Goal: Task Accomplishment & Management: Complete application form

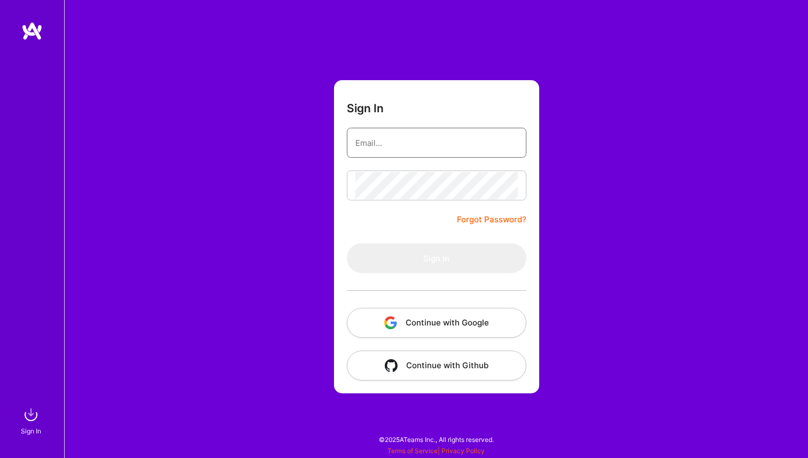
type input "[EMAIL_ADDRESS][DOMAIN_NAME]"
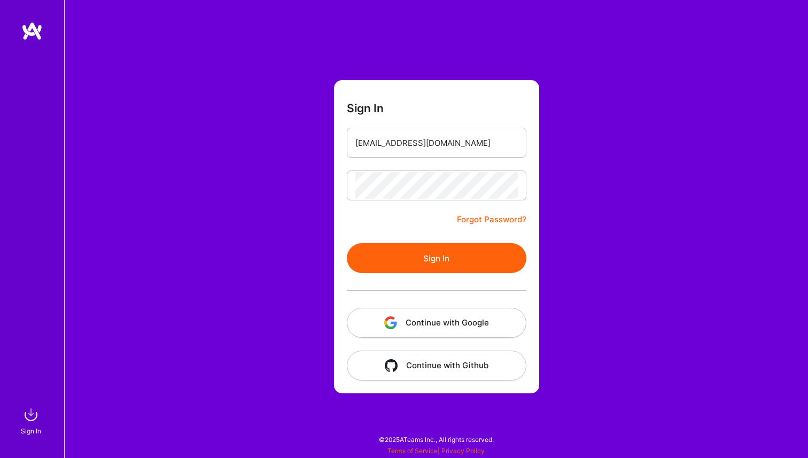
click at [448, 319] on button "Continue with Google" at bounding box center [436, 323] width 179 height 30
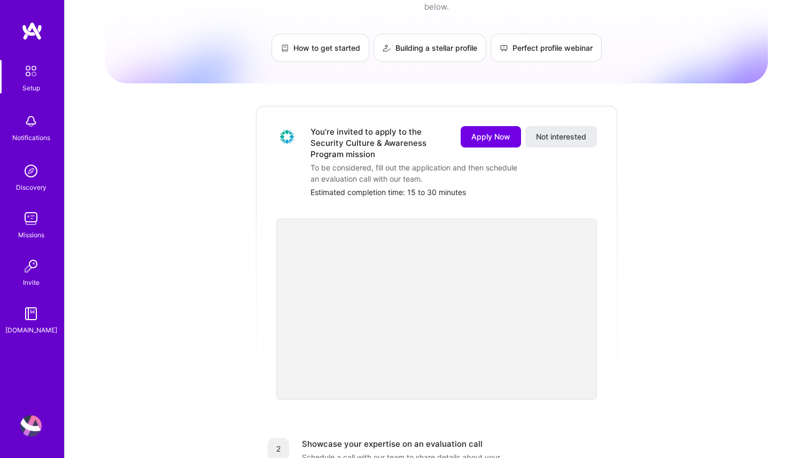
scroll to position [58, 0]
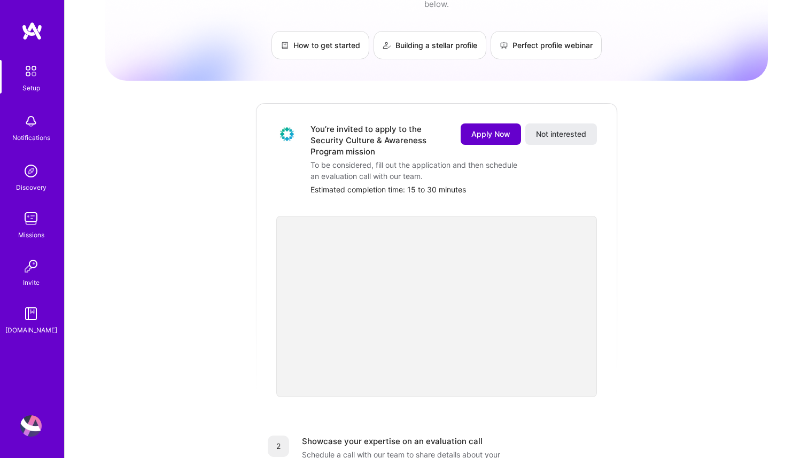
click at [491, 129] on span "Apply Now" at bounding box center [490, 134] width 39 height 11
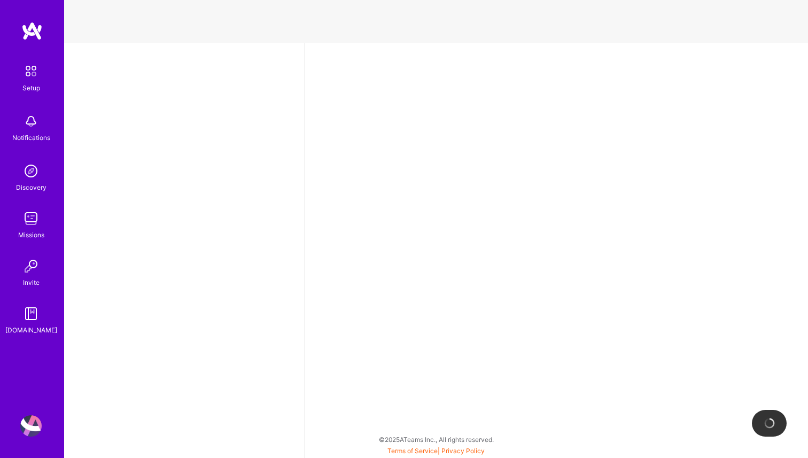
select select "US"
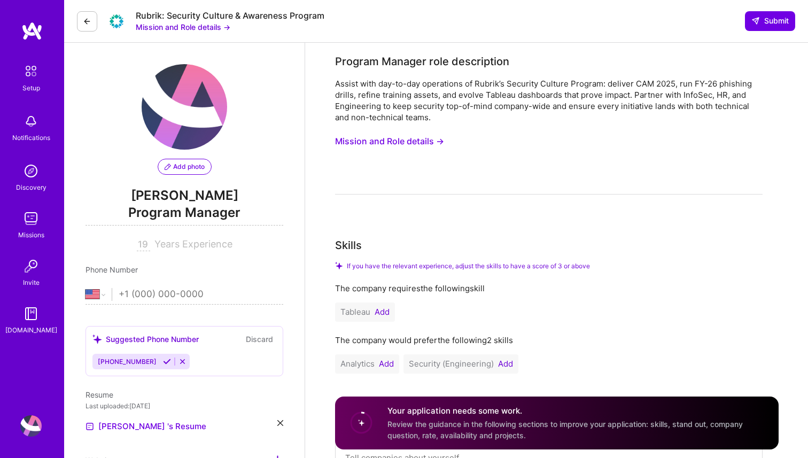
scroll to position [4, 0]
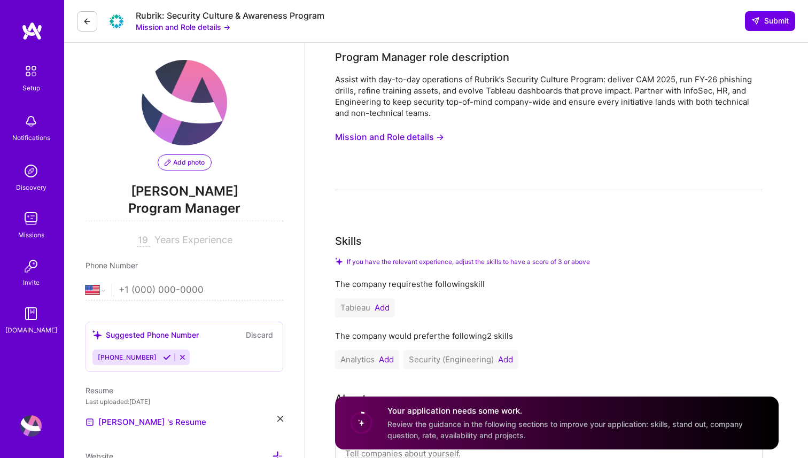
click at [146, 291] on input "tel" at bounding box center [201, 290] width 165 height 31
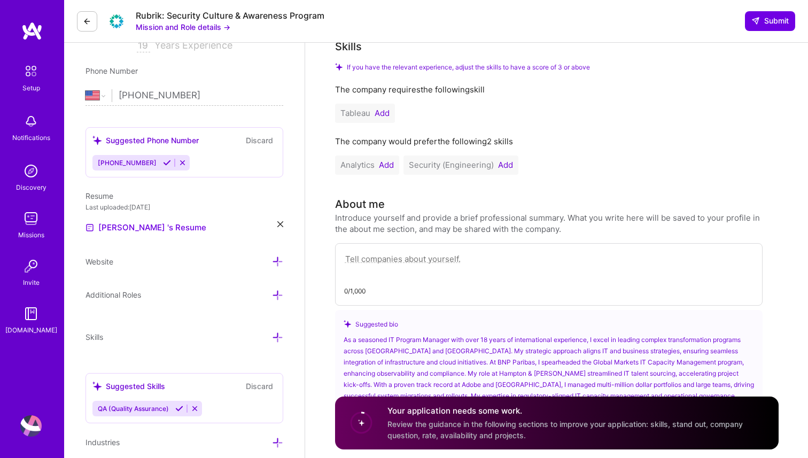
scroll to position [201, 0]
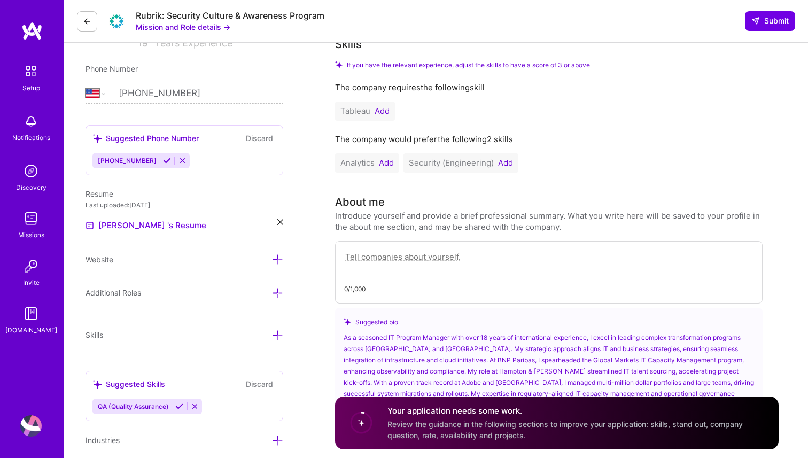
type input "[PHONE_NUMBER]"
click at [178, 160] on icon at bounding box center [182, 161] width 8 height 8
click at [262, 136] on button "Discard" at bounding box center [260, 138] width 34 height 12
click at [256, 137] on button "Discard" at bounding box center [260, 138] width 34 height 12
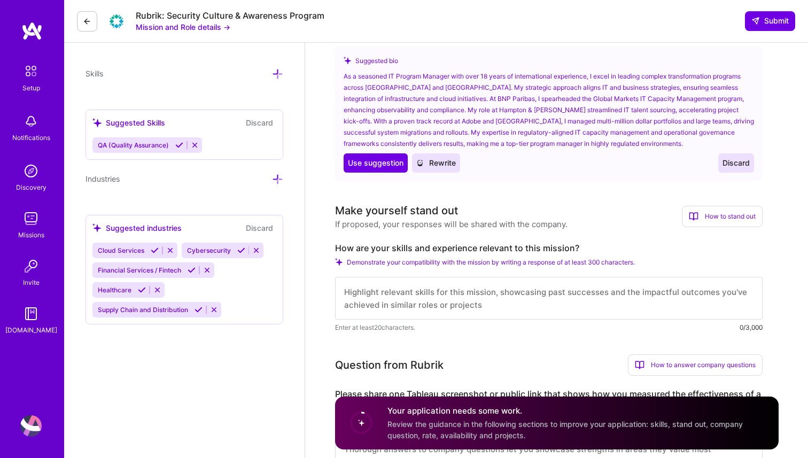
scroll to position [463, 0]
click at [261, 123] on button "Discard" at bounding box center [260, 122] width 34 height 12
click at [264, 116] on button "Discard" at bounding box center [260, 122] width 34 height 12
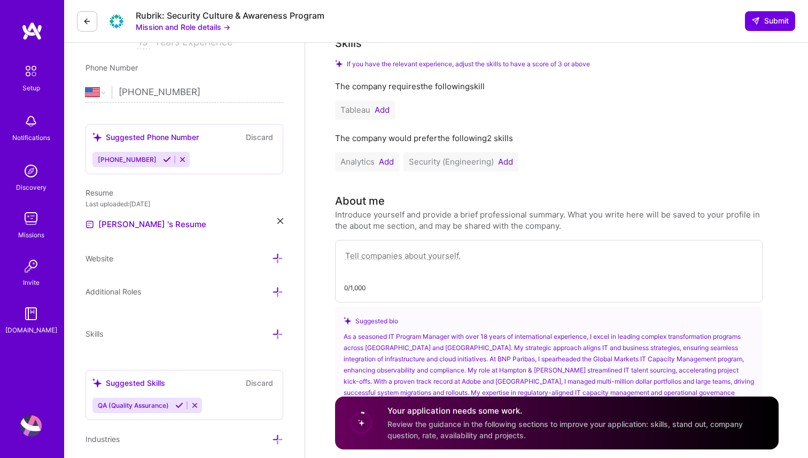
scroll to position [152, 0]
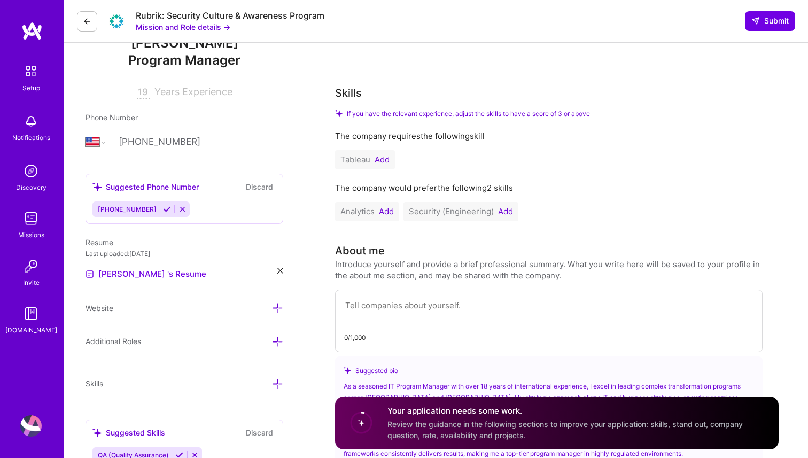
click at [376, 158] on button "Add" at bounding box center [381, 159] width 15 height 9
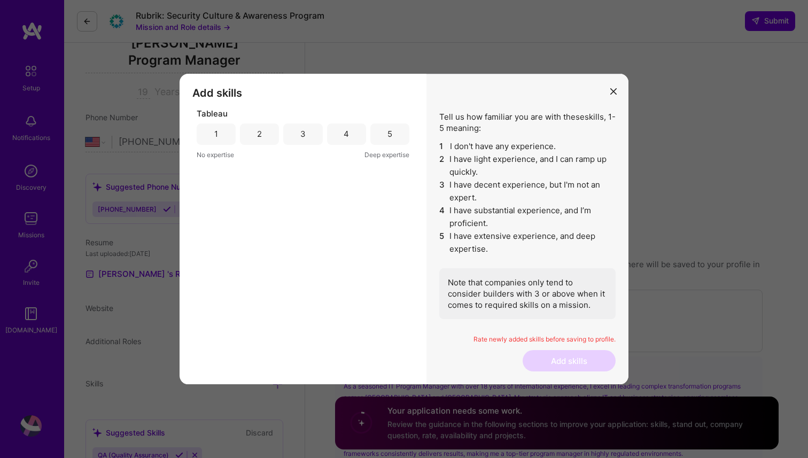
click at [385, 132] on div "5" at bounding box center [389, 133] width 39 height 21
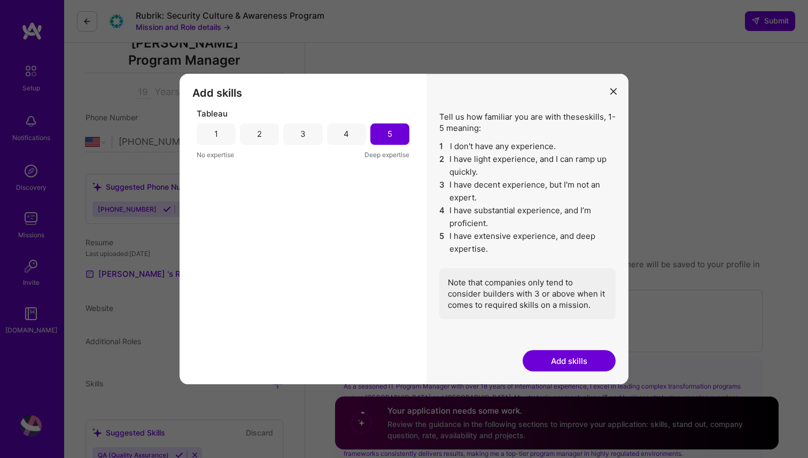
click at [350, 131] on div "4" at bounding box center [346, 133] width 39 height 21
click at [559, 361] on button "Add skills" at bounding box center [568, 360] width 93 height 21
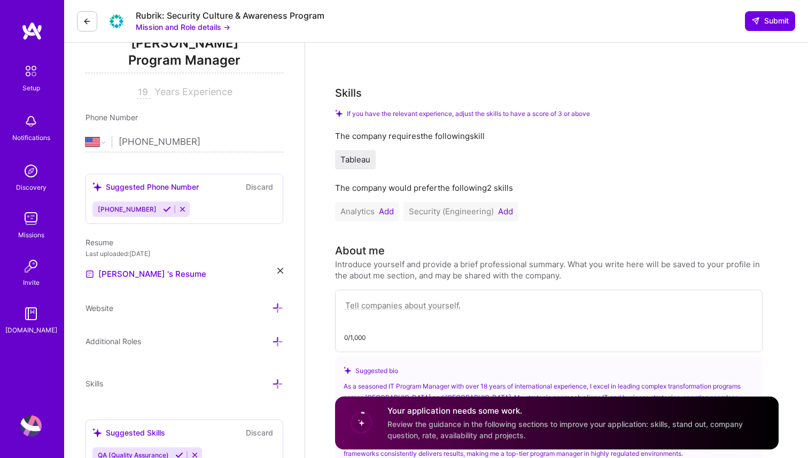
click at [389, 208] on button "Add" at bounding box center [386, 211] width 15 height 9
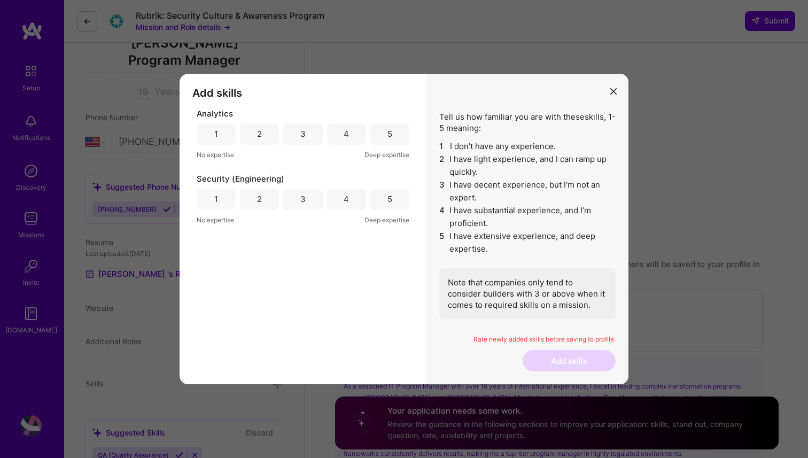
click at [389, 143] on div "5" at bounding box center [389, 133] width 39 height 21
click at [310, 197] on div "3" at bounding box center [302, 199] width 39 height 21
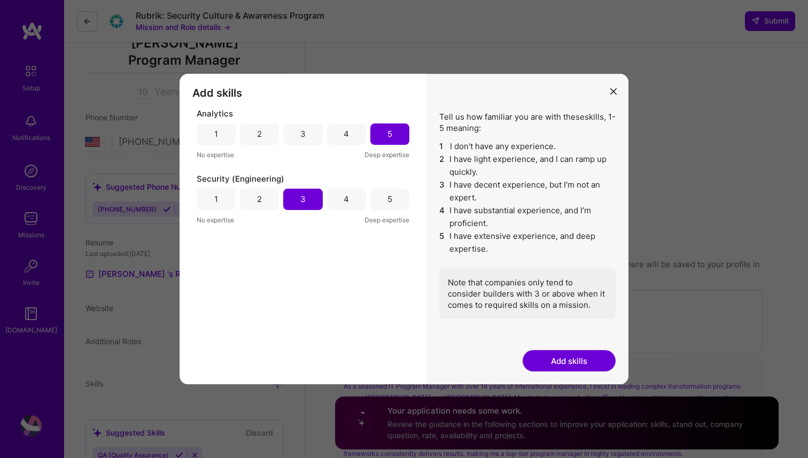
click at [566, 359] on button "Add skills" at bounding box center [568, 360] width 93 height 21
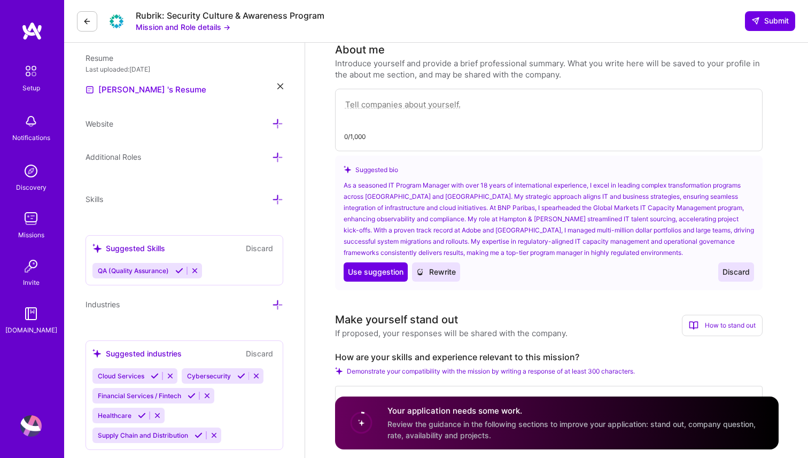
scroll to position [337, 0]
click at [372, 273] on span "Use suggestion" at bounding box center [376, 271] width 56 height 11
type textarea "As a seasoned IT Program Manager with over 18 years of international experience…"
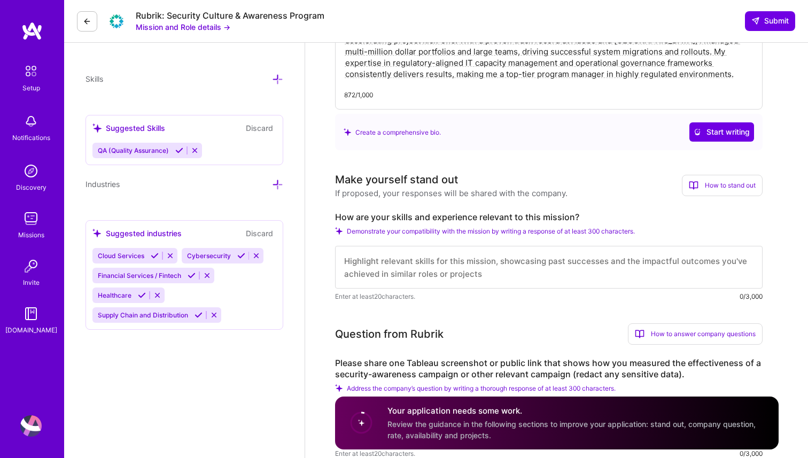
scroll to position [455, 0]
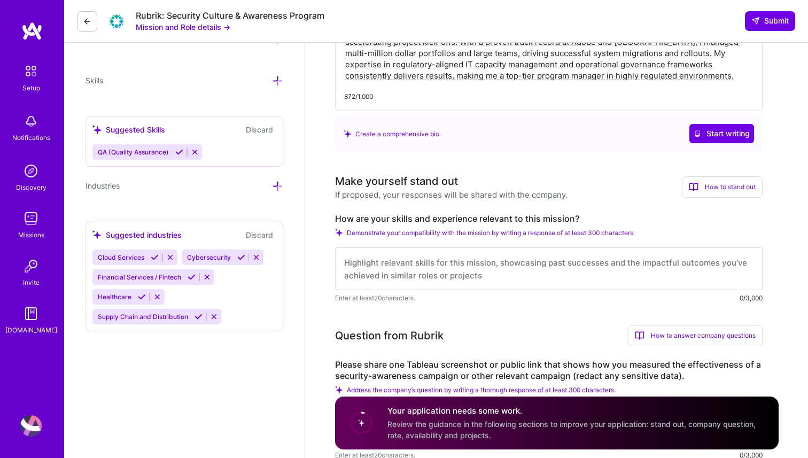
click at [276, 186] on icon at bounding box center [277, 186] width 11 height 11
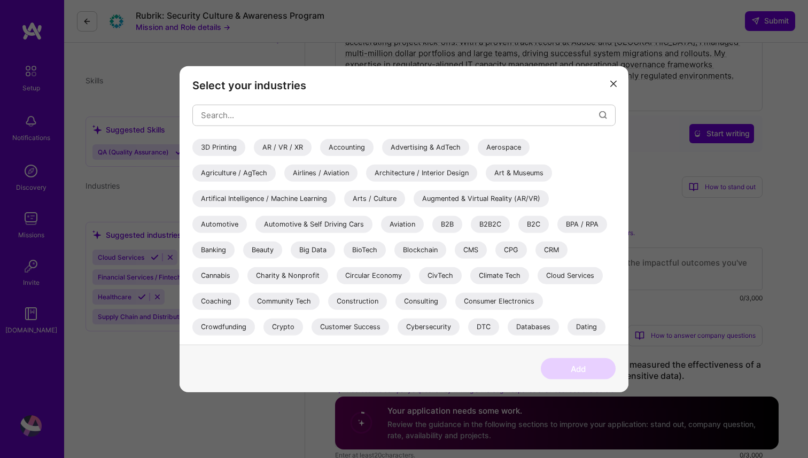
click at [611, 77] on button "modal" at bounding box center [613, 83] width 13 height 18
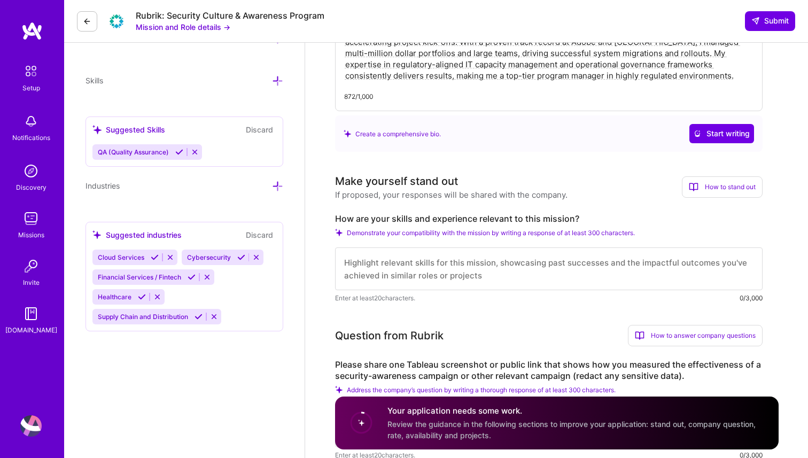
click at [276, 183] on icon at bounding box center [277, 186] width 11 height 11
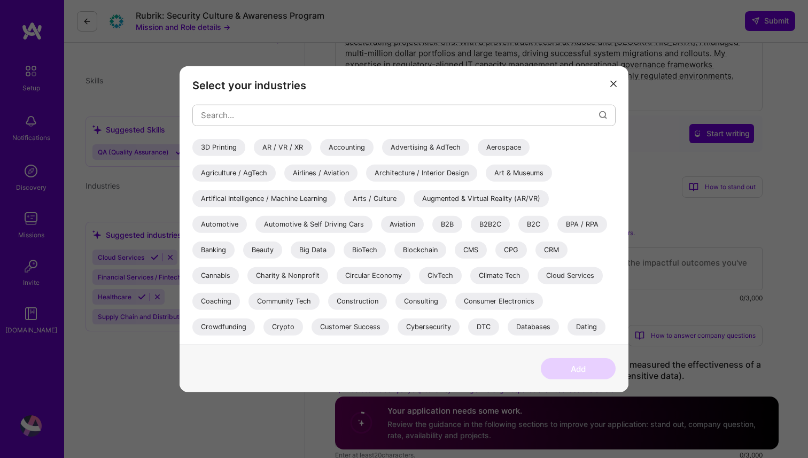
click at [423, 301] on div "Consulting" at bounding box center [420, 300] width 51 height 17
click at [563, 362] on button "Add" at bounding box center [578, 368] width 75 height 21
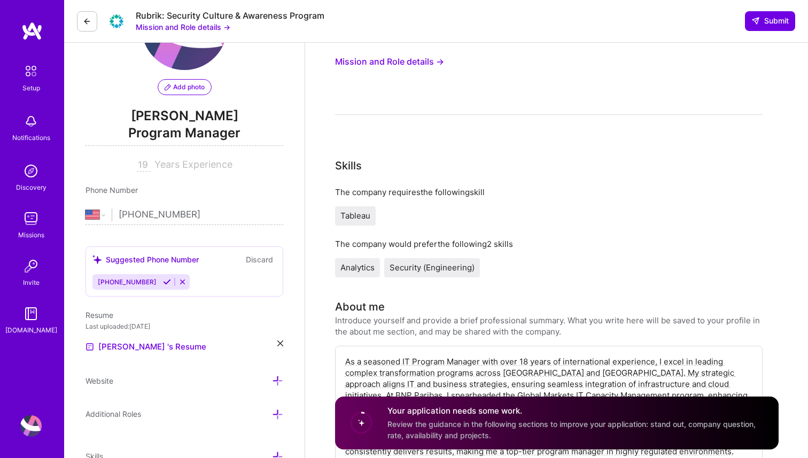
scroll to position [0, 0]
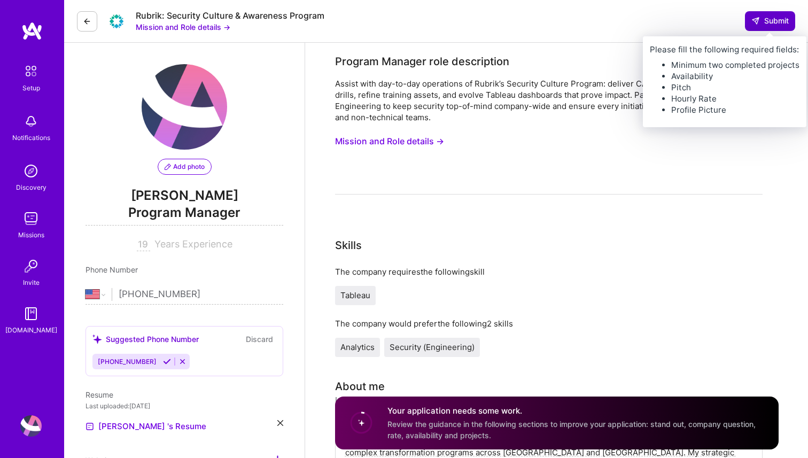
click at [767, 24] on span "Submit" at bounding box center [769, 20] width 37 height 11
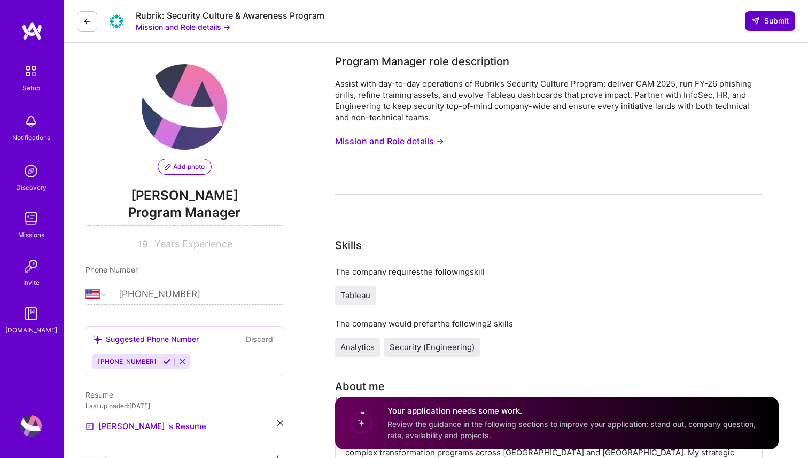
click at [767, 24] on span "Submit" at bounding box center [769, 20] width 37 height 11
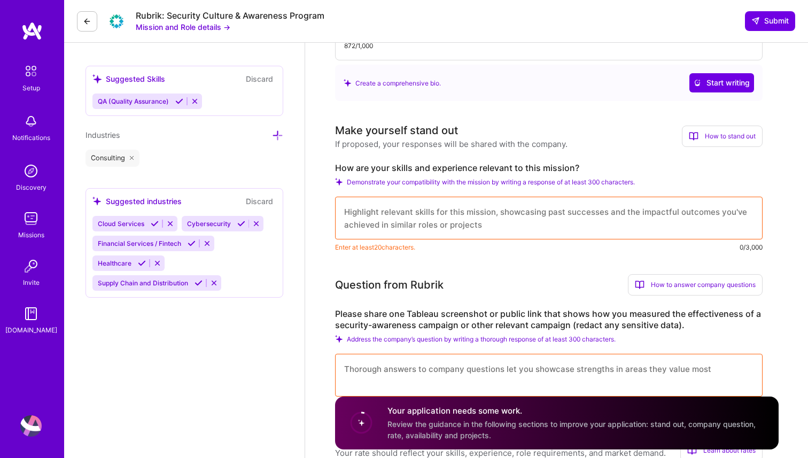
scroll to position [507, 0]
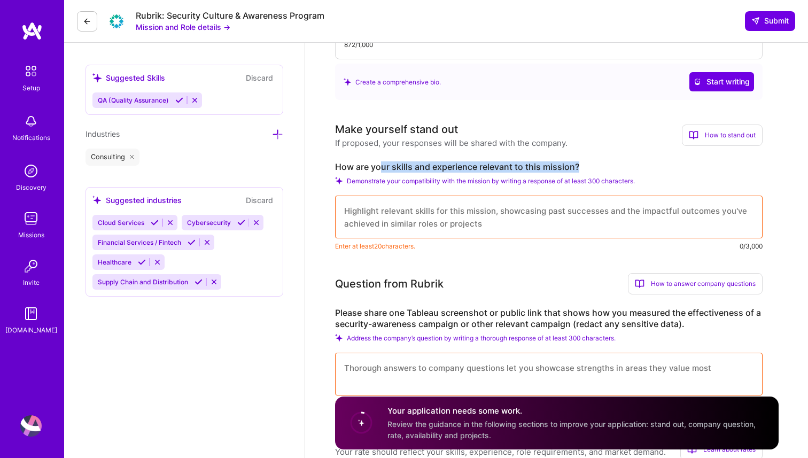
drag, startPoint x: 584, startPoint y: 163, endPoint x: 382, endPoint y: 163, distance: 201.4
click at [382, 163] on label "How are your skills and experience relevant to this mission?" at bounding box center [548, 166] width 427 height 11
drag, startPoint x: 332, startPoint y: 166, endPoint x: 584, endPoint y: 166, distance: 251.6
copy label "How are your skills and experience relevant to this mission?"
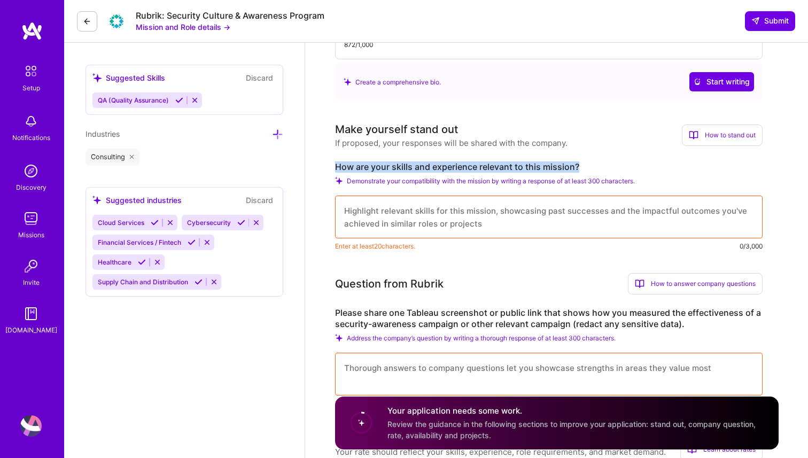
click at [198, 26] on button "Mission and Role details →" at bounding box center [183, 26] width 95 height 11
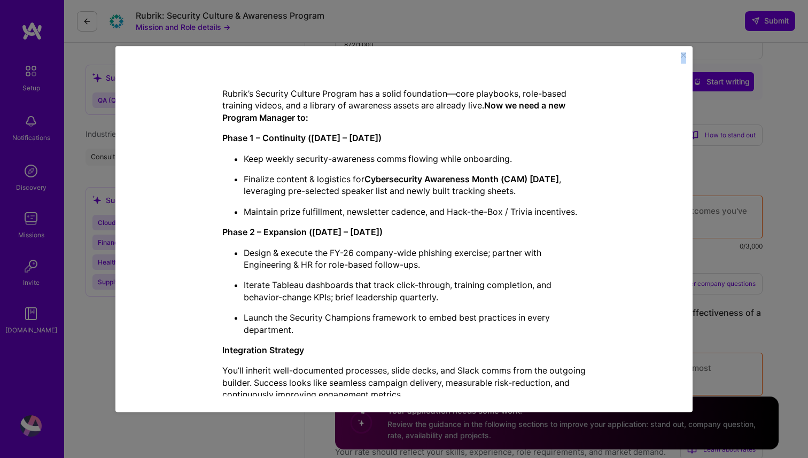
scroll to position [241, 0]
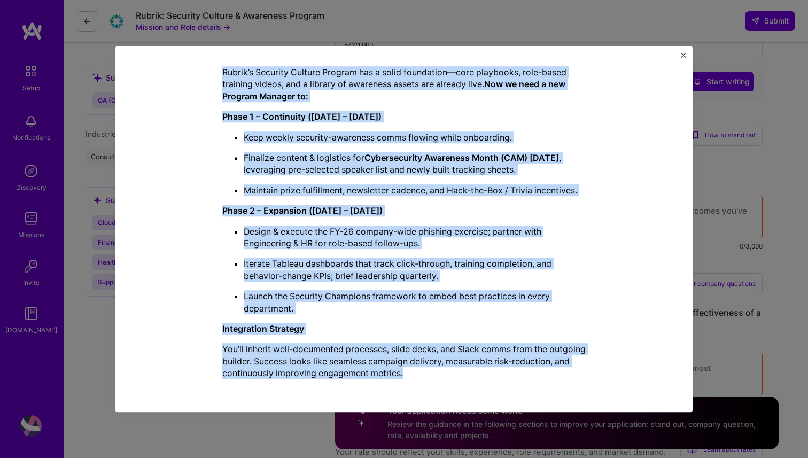
drag, startPoint x: 293, startPoint y: 79, endPoint x: 476, endPoint y: 378, distance: 350.3
click at [476, 377] on div "Mission Description and Role Details Program Manager role description Assist wi…" at bounding box center [403, 108] width 363 height 559
copy div "Loremip Dolorsitame con Adip Elitsed Doeiusm Tempori utla etdoloremag Aliqua en…"
click at [686, 51] on div "Mission Description and Role Details Program Manager role description Assist wi…" at bounding box center [403, 229] width 577 height 366
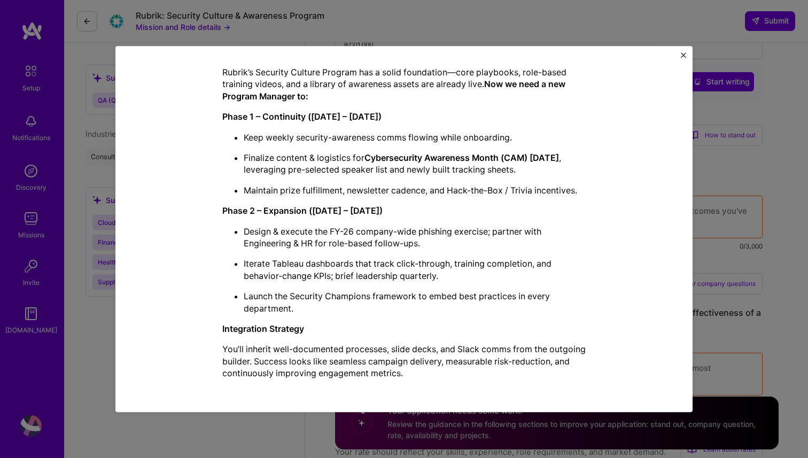
click at [686, 51] on div "Mission Description and Role Details Program Manager role description Assist wi…" at bounding box center [403, 229] width 577 height 366
click at [681, 55] on img "Close" at bounding box center [683, 54] width 5 height 5
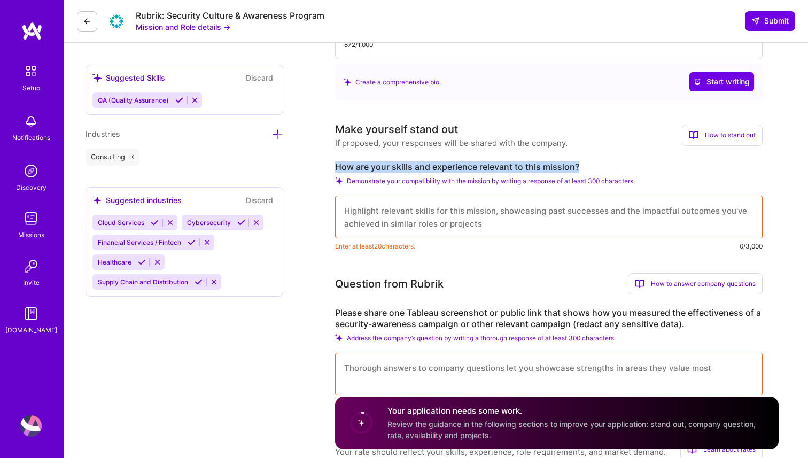
drag, startPoint x: 583, startPoint y: 166, endPoint x: 308, endPoint y: 153, distance: 275.4
drag, startPoint x: 486, startPoint y: 231, endPoint x: 417, endPoint y: 212, distance: 72.2
click at [417, 212] on textarea at bounding box center [548, 216] width 427 height 43
drag, startPoint x: 646, startPoint y: 179, endPoint x: 325, endPoint y: 167, distance: 321.8
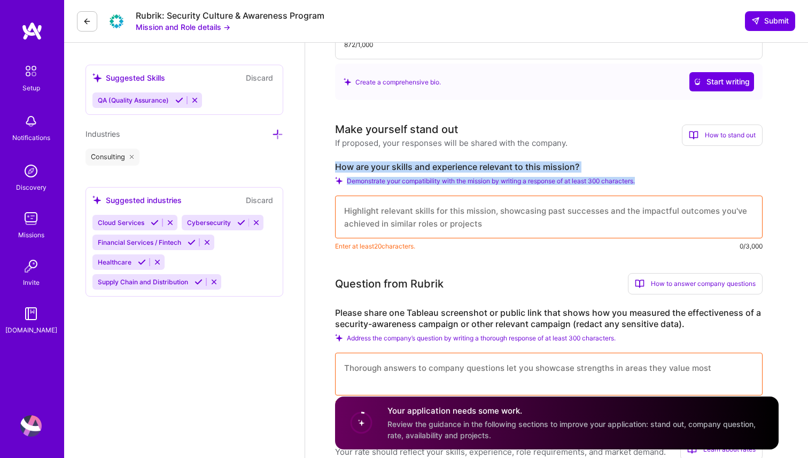
copy div "How are your skills and experience relevant to this mission? Demonstrate your c…"
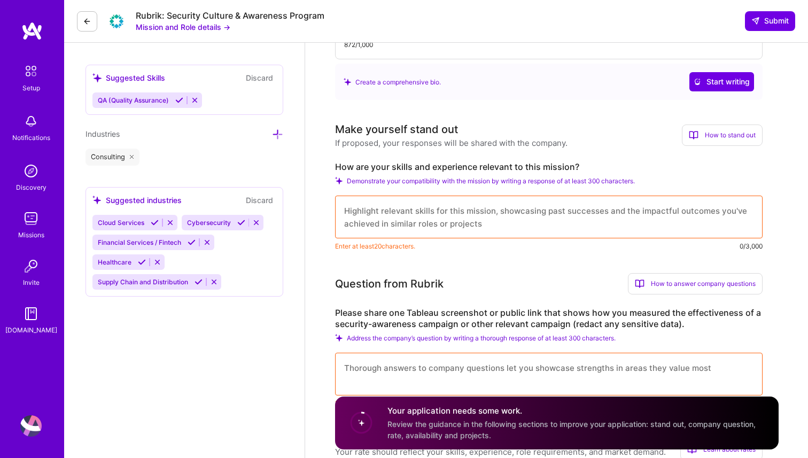
click at [366, 216] on textarea at bounding box center [548, 216] width 427 height 43
paste textarea "Remote-ready Program Manager (PMP, CISM candidate). I’ll ship CAM 2025, keep we…"
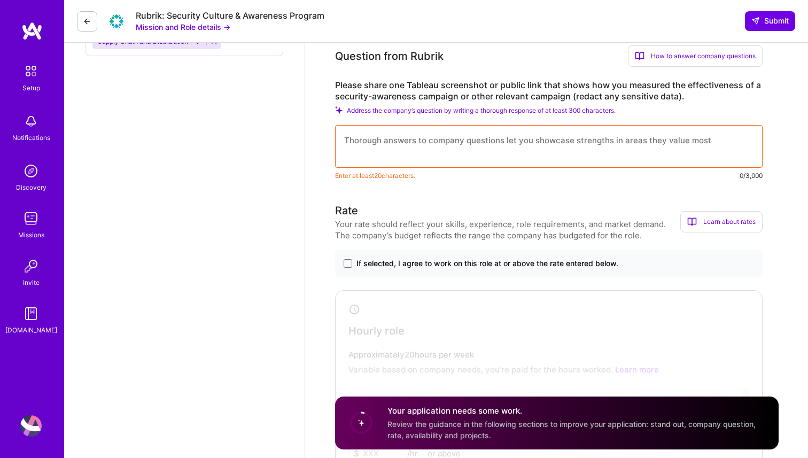
scroll to position [748, 0]
type textarea "Remote-ready Program Manager (PMP, CISM candidate). I’ll ship CAM 2025, keep we…"
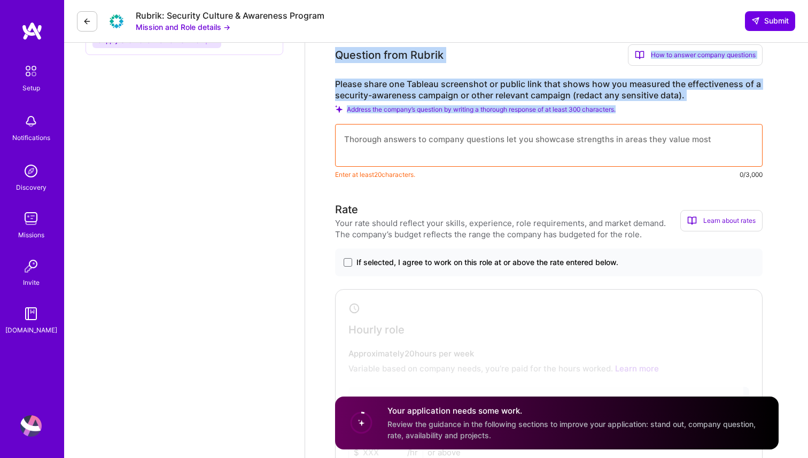
drag, startPoint x: 336, startPoint y: 56, endPoint x: 679, endPoint y: 109, distance: 347.6
click at [679, 109] on div "Question from Rubrik How to answer company questions Mastering company question…" at bounding box center [548, 112] width 427 height 136
copy div "Question from Rubrik How to answer company questions Mastering company question…"
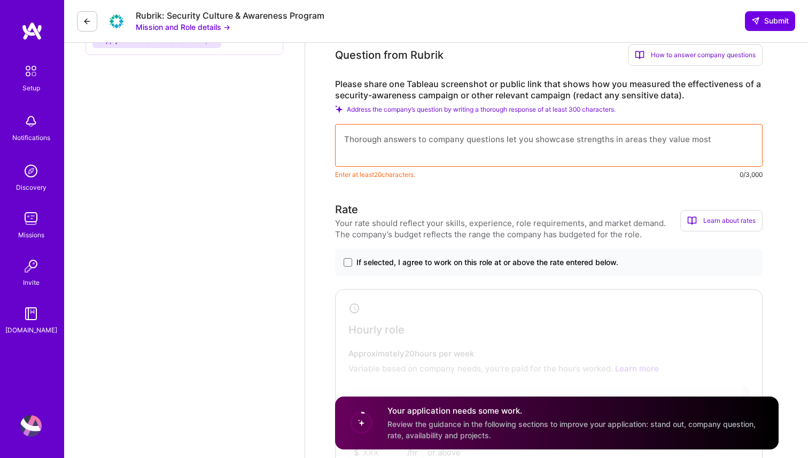
click at [373, 146] on textarea at bounding box center [548, 145] width 427 height 43
paste textarea "How effectiveness is measured (summary): • Completion rate↑ — percent of employ…"
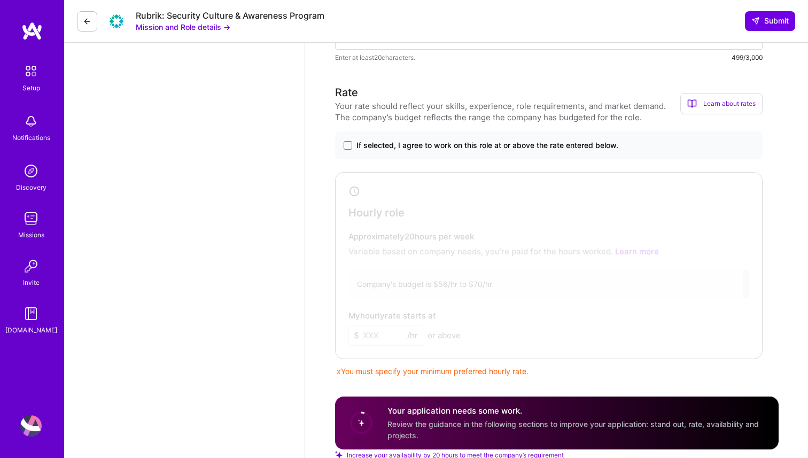
scroll to position [941, 0]
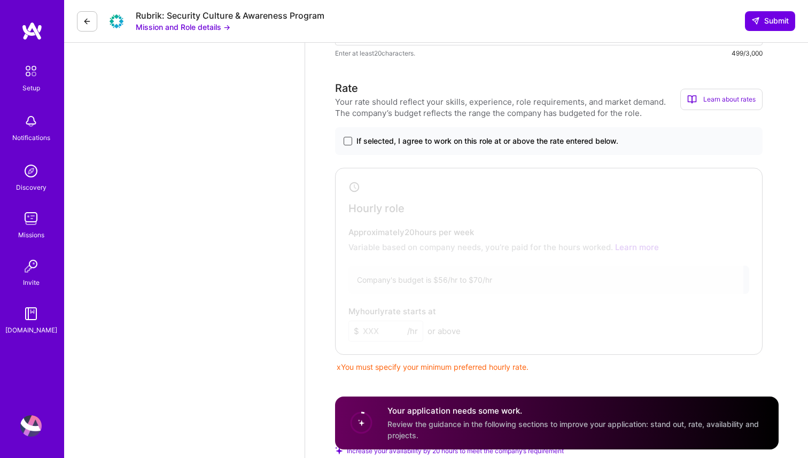
type textarea "How effectiveness is measured (summary): • Completion rate↑ — percent of employ…"
click at [350, 141] on span at bounding box center [347, 141] width 9 height 9
click at [0, 0] on input "If selected, I agree to work on this role at or above the rate entered below." at bounding box center [0, 0] width 0 height 0
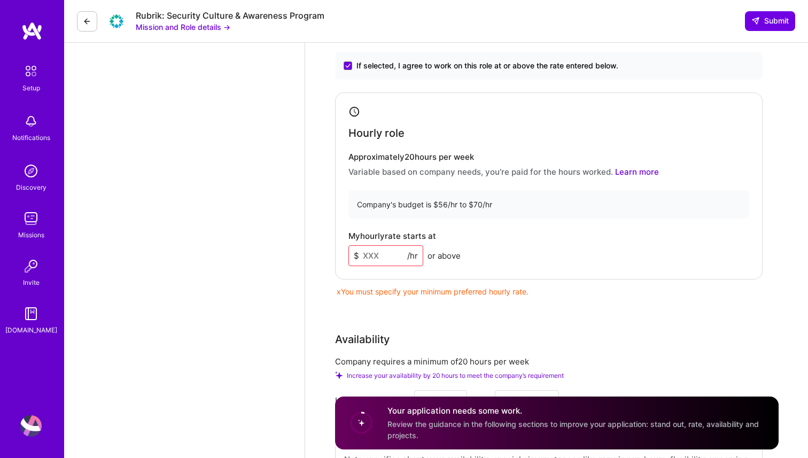
scroll to position [1063, 0]
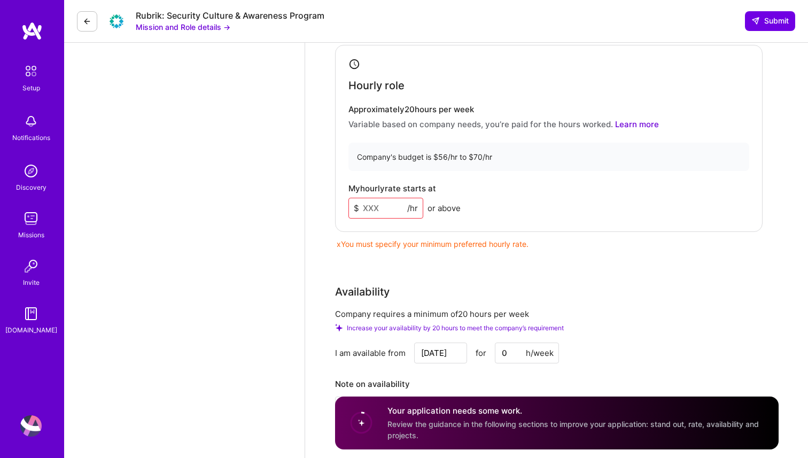
click at [374, 208] on input at bounding box center [385, 208] width 75 height 21
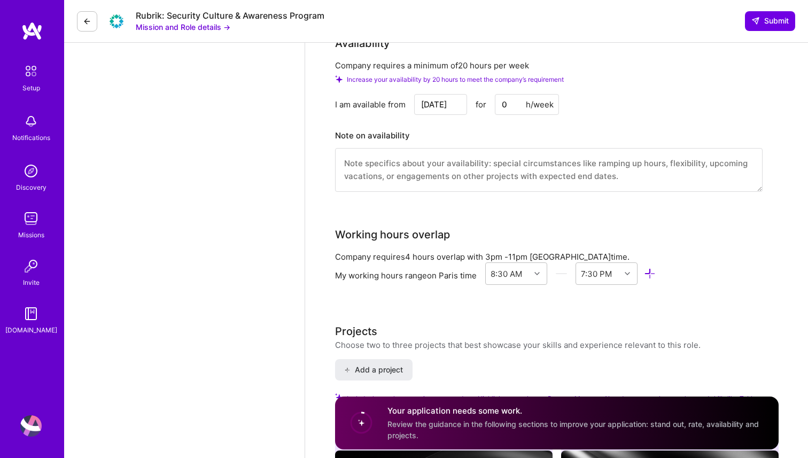
scroll to position [1310, 0]
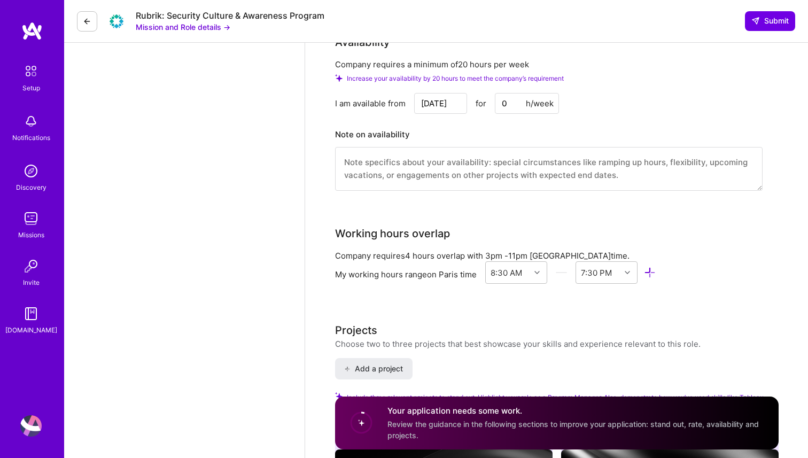
type input "70"
click at [503, 105] on input "0" at bounding box center [527, 103] width 64 height 21
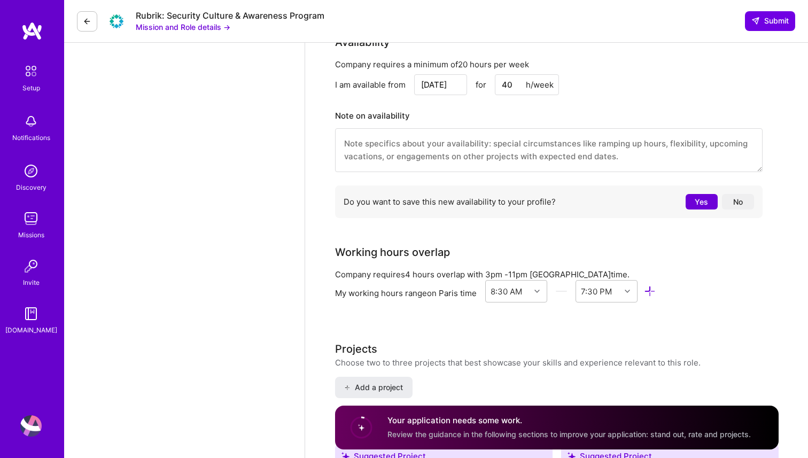
type input "40"
click at [687, 199] on button "Yes" at bounding box center [701, 201] width 32 height 15
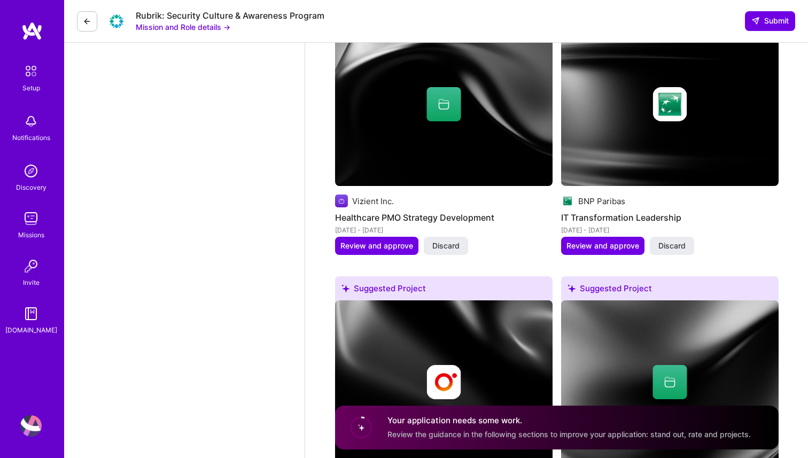
scroll to position [1996, 0]
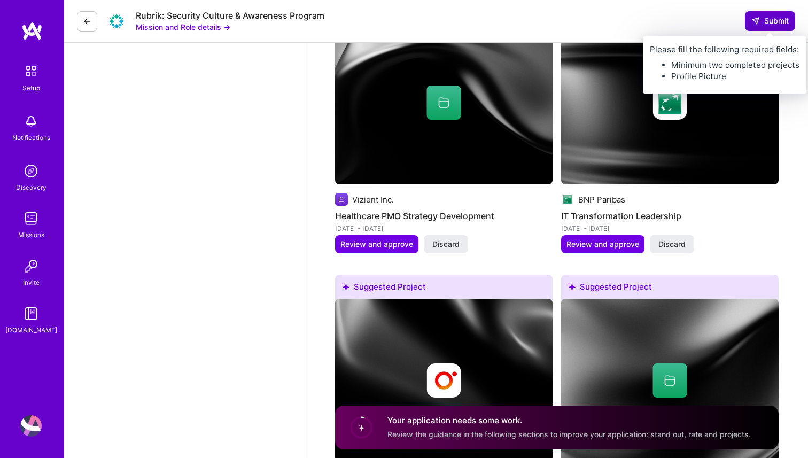
click at [759, 24] on span "Submit" at bounding box center [769, 20] width 37 height 11
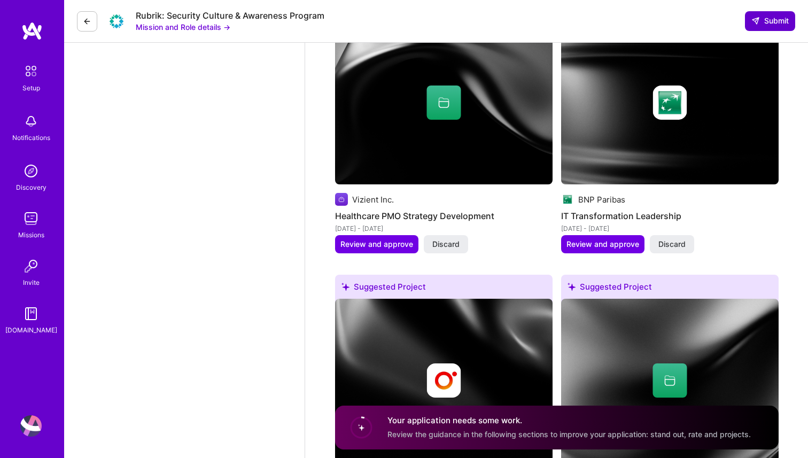
click at [766, 14] on button "Submit" at bounding box center [770, 20] width 50 height 19
click at [769, 23] on span "Submit" at bounding box center [769, 20] width 37 height 11
click at [768, 23] on span "Submit" at bounding box center [769, 20] width 37 height 11
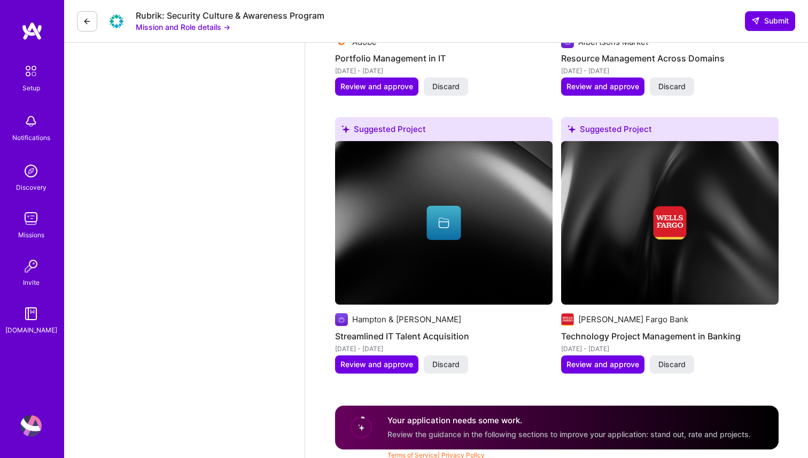
scroll to position [2435, 0]
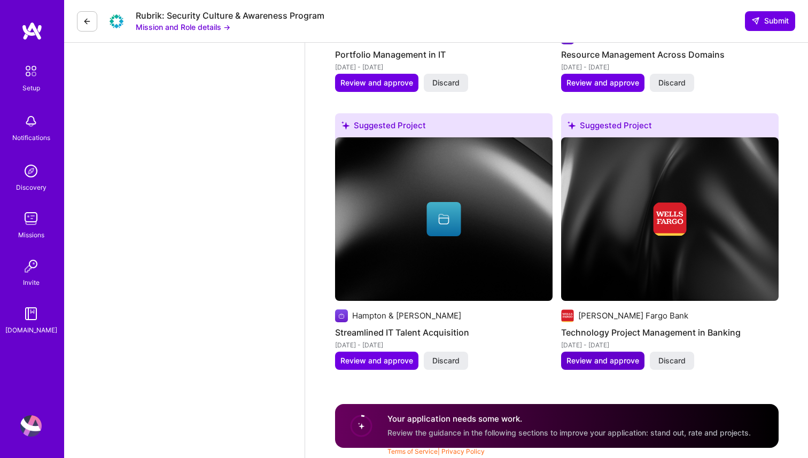
click at [617, 359] on span "Review and approve" at bounding box center [602, 360] width 73 height 11
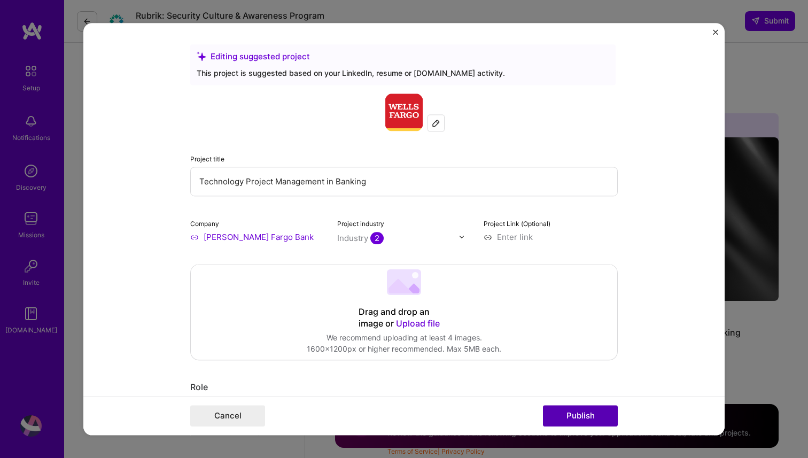
click at [579, 410] on button "Publish" at bounding box center [580, 415] width 75 height 21
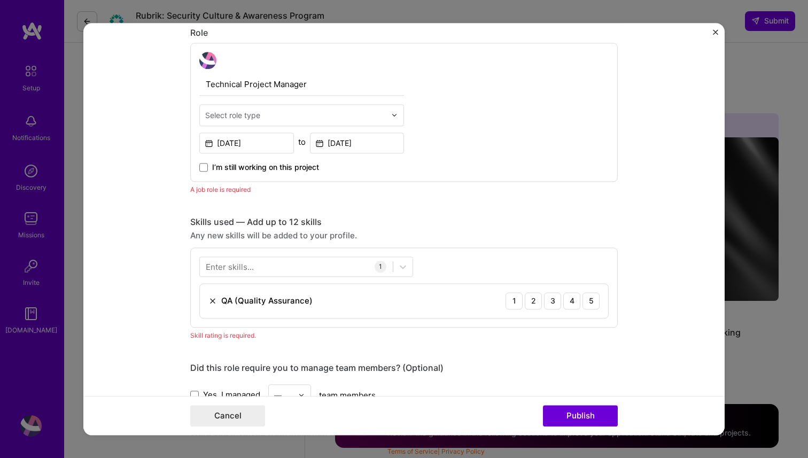
scroll to position [359, 0]
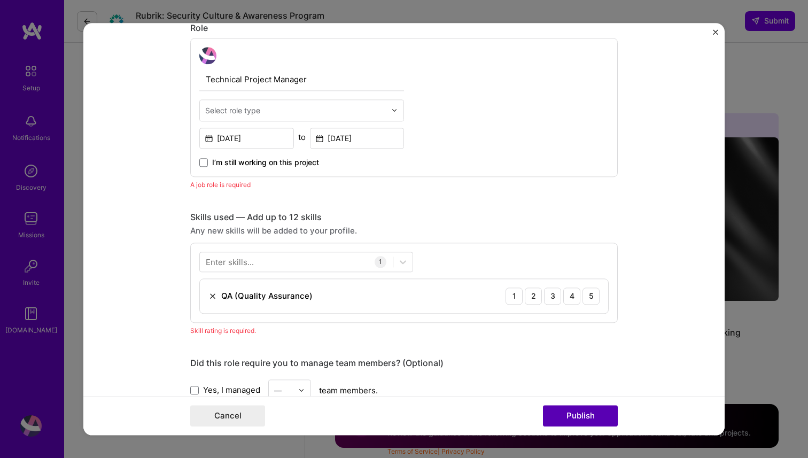
click at [573, 410] on button "Publish" at bounding box center [580, 415] width 75 height 21
click at [709, 26] on form "Editing suggested project This project is suggested based on your LinkedIn, res…" at bounding box center [403, 229] width 641 height 412
click at [710, 29] on form "Editing suggested project This project is suggested based on your LinkedIn, res…" at bounding box center [403, 229] width 641 height 412
click at [713, 29] on img "Close" at bounding box center [715, 31] width 5 height 5
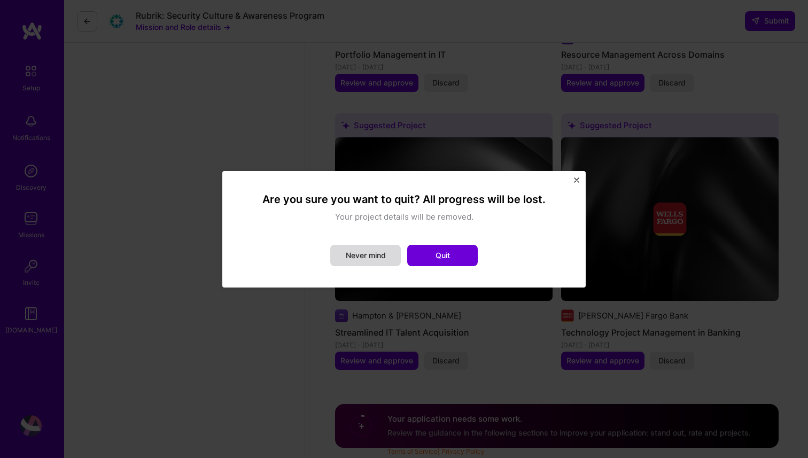
click at [370, 251] on button "Never mind" at bounding box center [365, 255] width 71 height 21
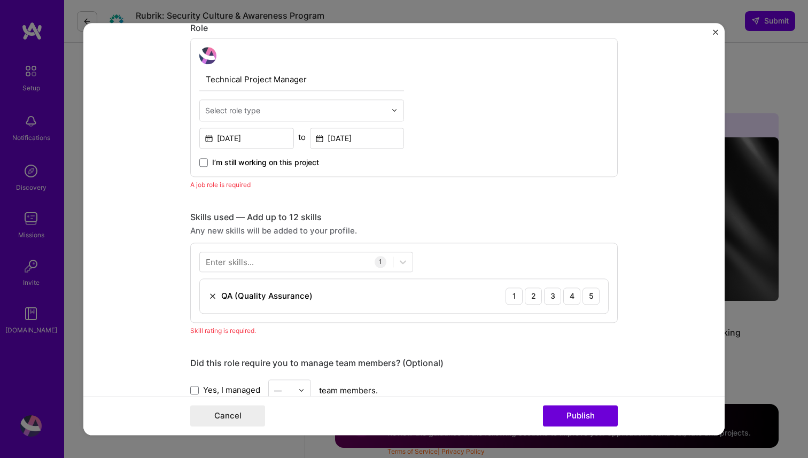
click at [715, 33] on img "Close" at bounding box center [715, 31] width 5 height 5
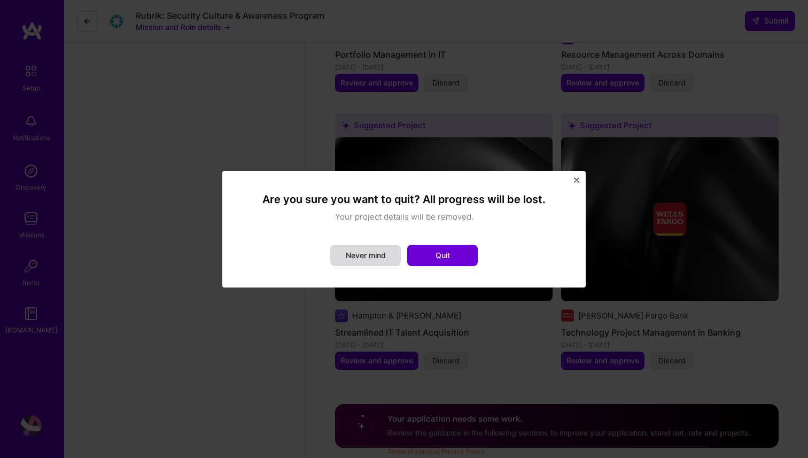
click at [378, 254] on button "Never mind" at bounding box center [365, 255] width 71 height 21
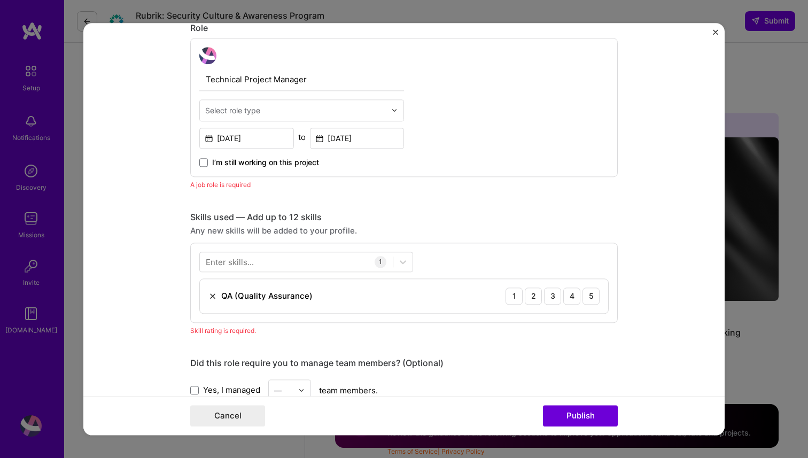
click at [716, 30] on img "Close" at bounding box center [715, 31] width 5 height 5
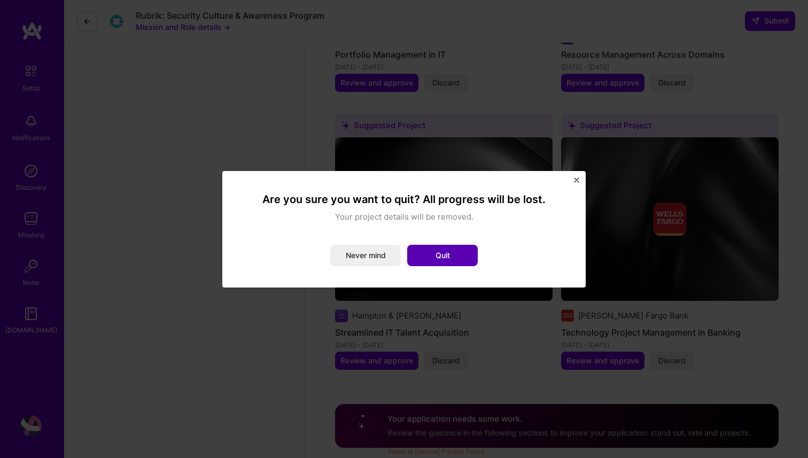
click at [455, 257] on button "Quit" at bounding box center [442, 255] width 71 height 21
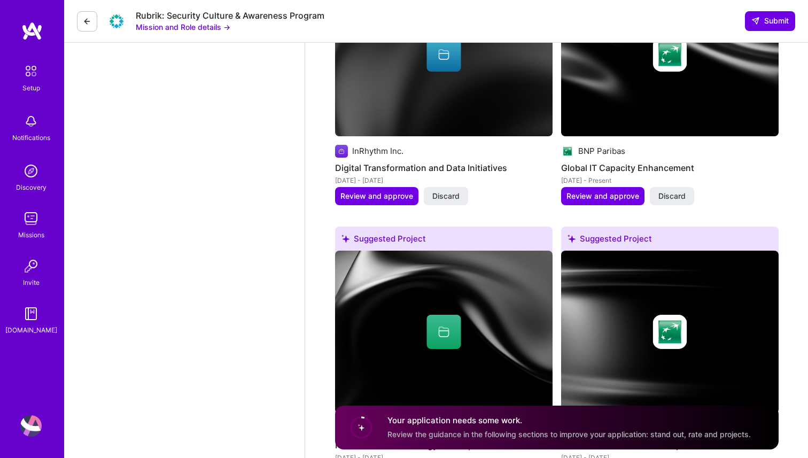
scroll to position [1775, 0]
